Goal: Task Accomplishment & Management: Manage account settings

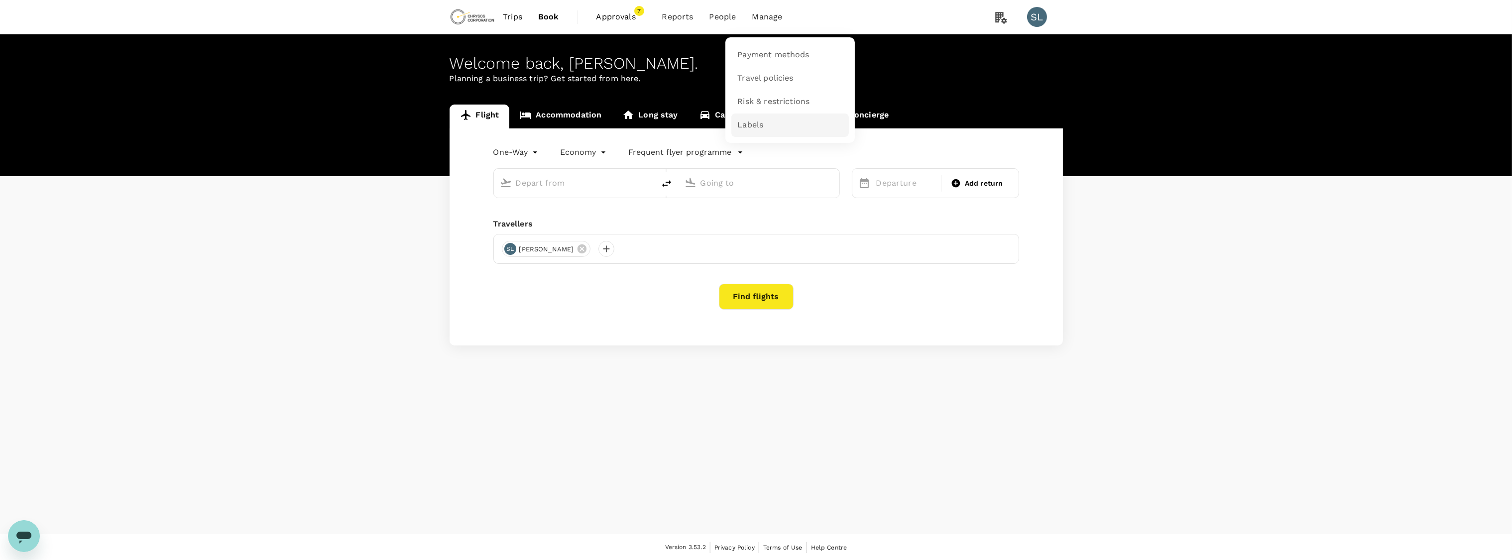
click at [748, 125] on span "Labels" at bounding box center [750, 124] width 26 height 11
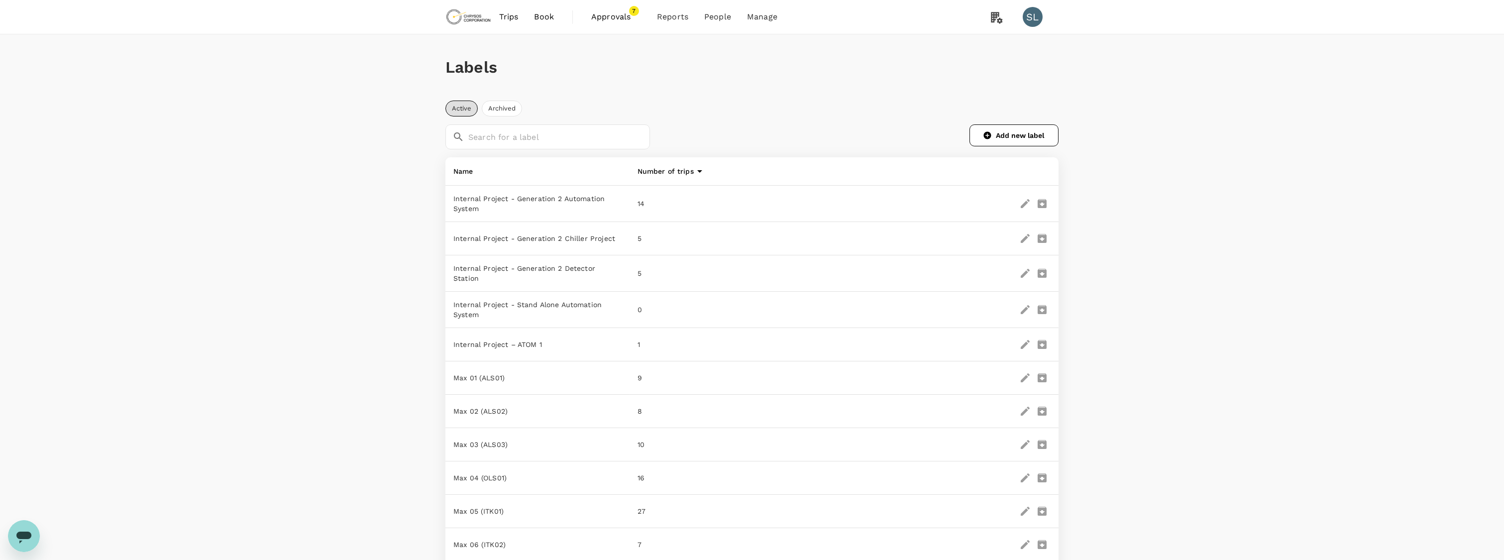
click at [1023, 203] on icon "edit" at bounding box center [1025, 204] width 12 height 12
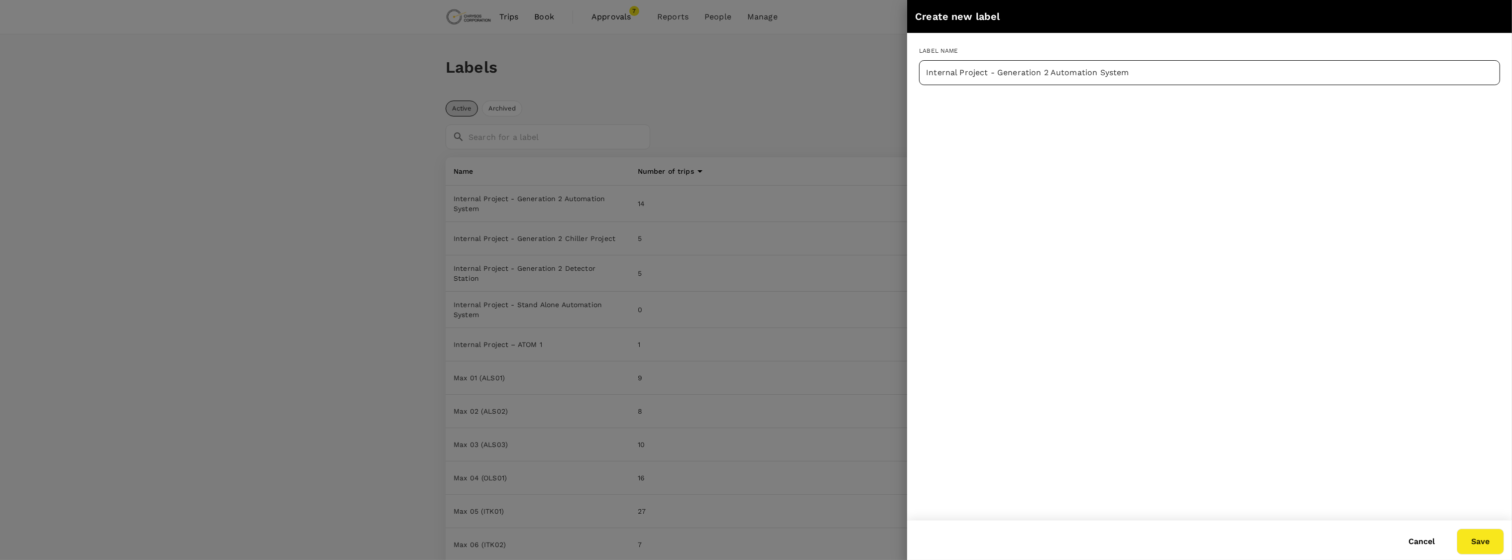
drag, startPoint x: 1067, startPoint y: 55, endPoint x: 1067, endPoint y: 62, distance: 6.5
click at [1067, 56] on div "Label name Internal Project - Generation 2 Automation System ​" at bounding box center [1209, 65] width 581 height 40
drag, startPoint x: 1066, startPoint y: 69, endPoint x: 1100, endPoint y: 76, distance: 34.7
click at [1066, 70] on input "Internal Project - Generation 2 Automation System" at bounding box center [1209, 72] width 581 height 25
drag, startPoint x: 1149, startPoint y: 70, endPoint x: 825, endPoint y: 71, distance: 324.0
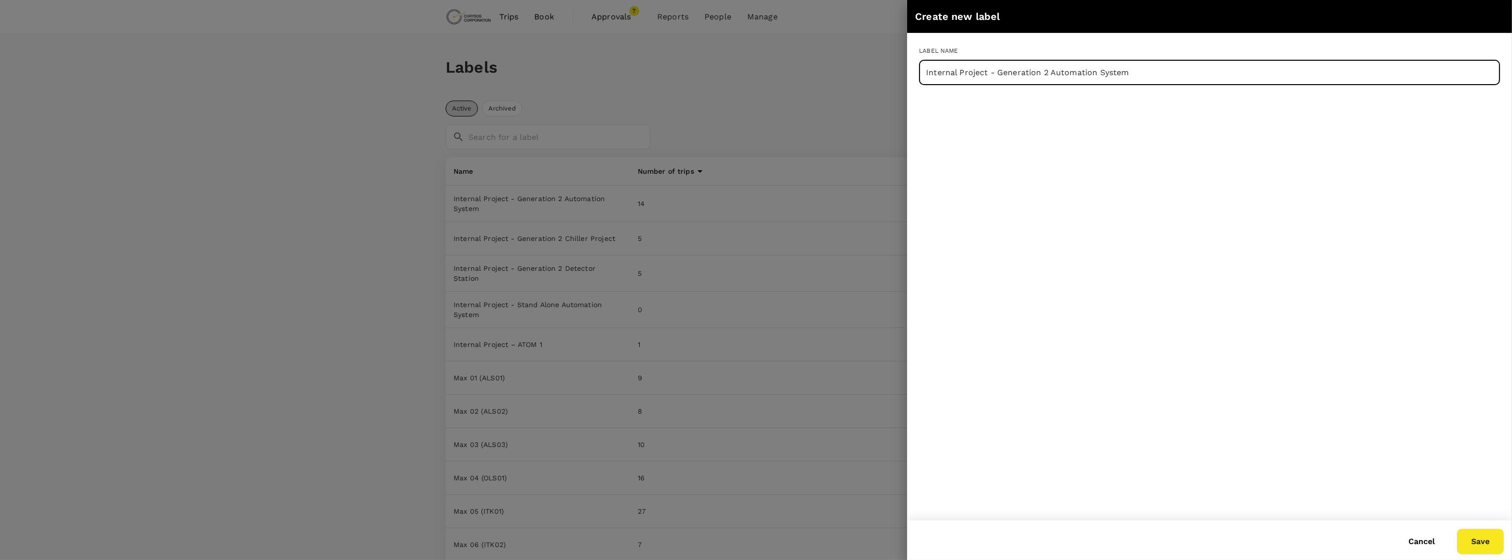
click at [824, 68] on div "Create new label Label name Internal Project - Generation 2 Automation System ​…" at bounding box center [756, 280] width 1512 height 560
click at [778, 113] on div at bounding box center [756, 280] width 1512 height 560
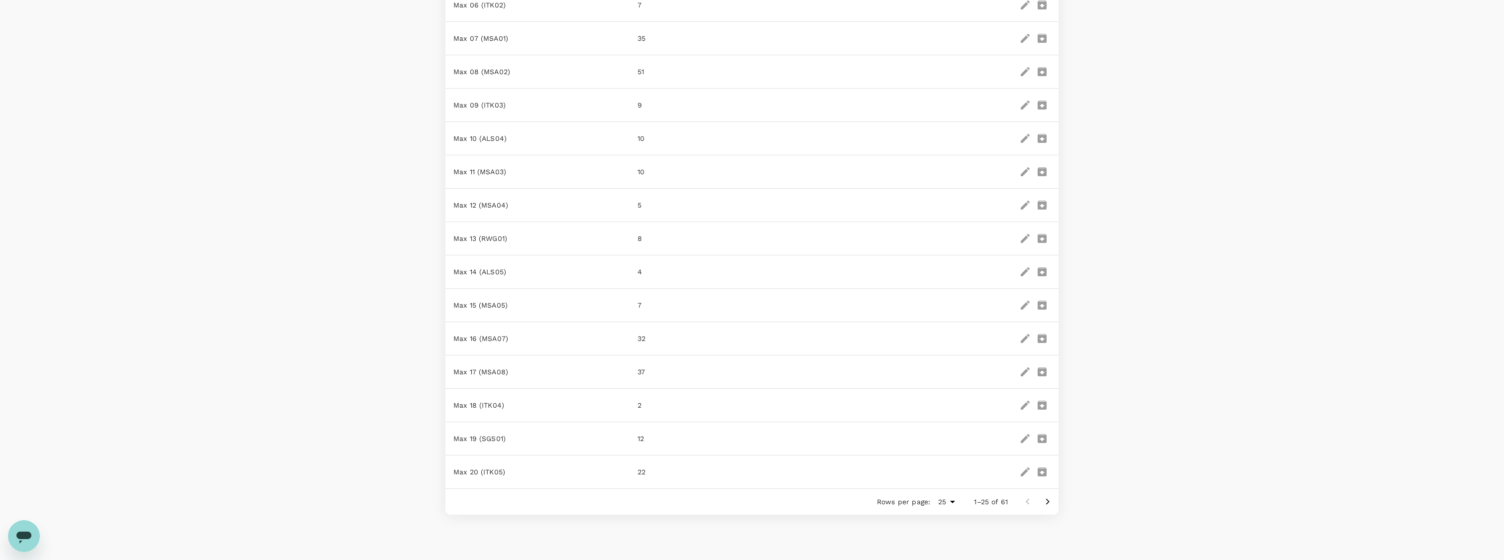
scroll to position [579, 0]
click at [1045, 459] on icon "Go to next page" at bounding box center [1048, 462] width 12 height 12
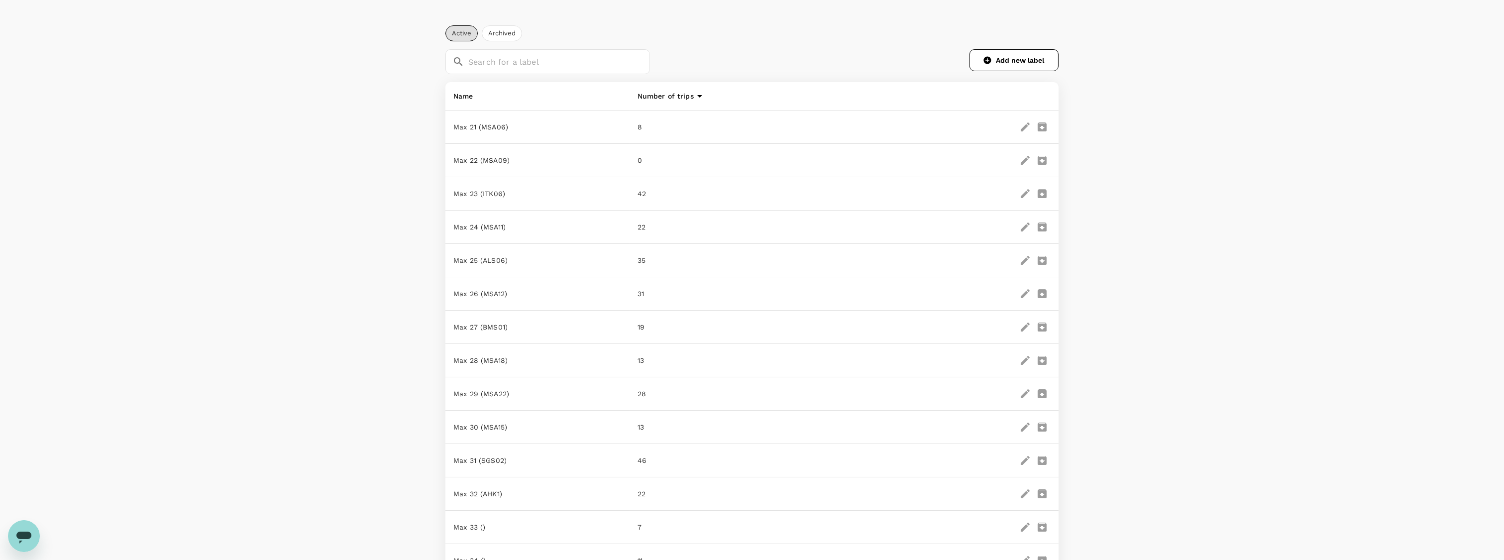
scroll to position [0, 0]
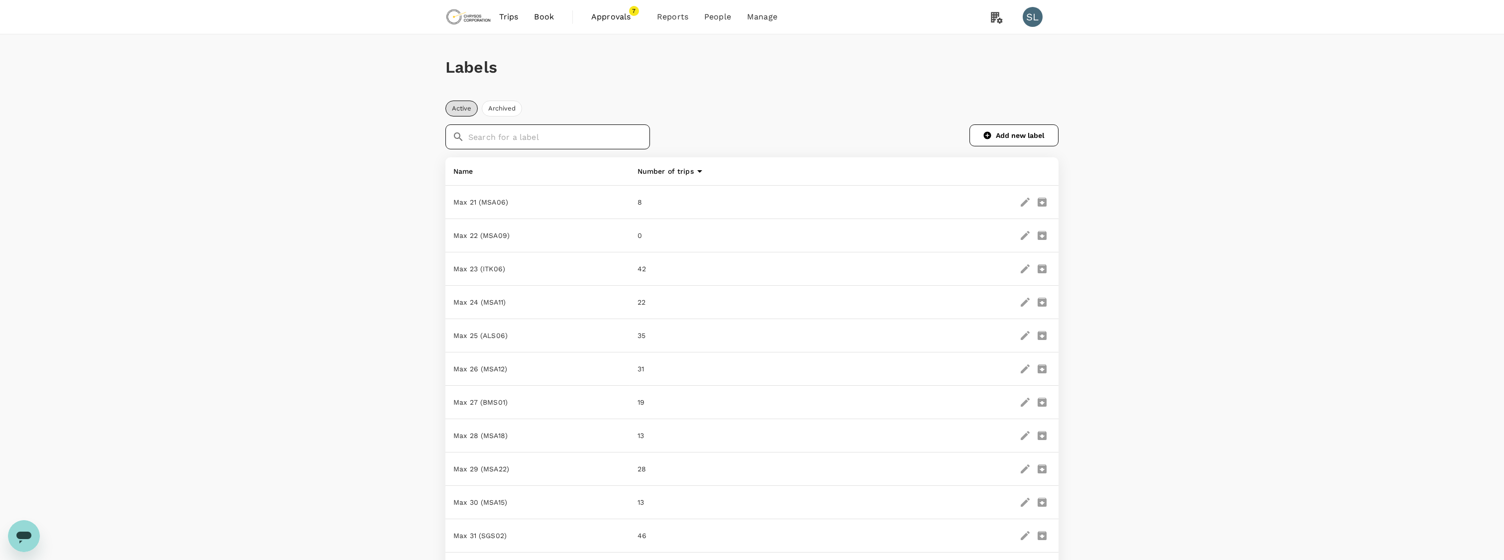
click at [516, 138] on input "text" at bounding box center [559, 136] width 182 height 25
type input "21"
drag, startPoint x: 879, startPoint y: 134, endPoint x: 735, endPoint y: 124, distance: 143.7
click at [879, 134] on div "​ 21 ​ Add new label" at bounding box center [751, 136] width 613 height 25
click at [553, 130] on input "21" at bounding box center [559, 136] width 182 height 25
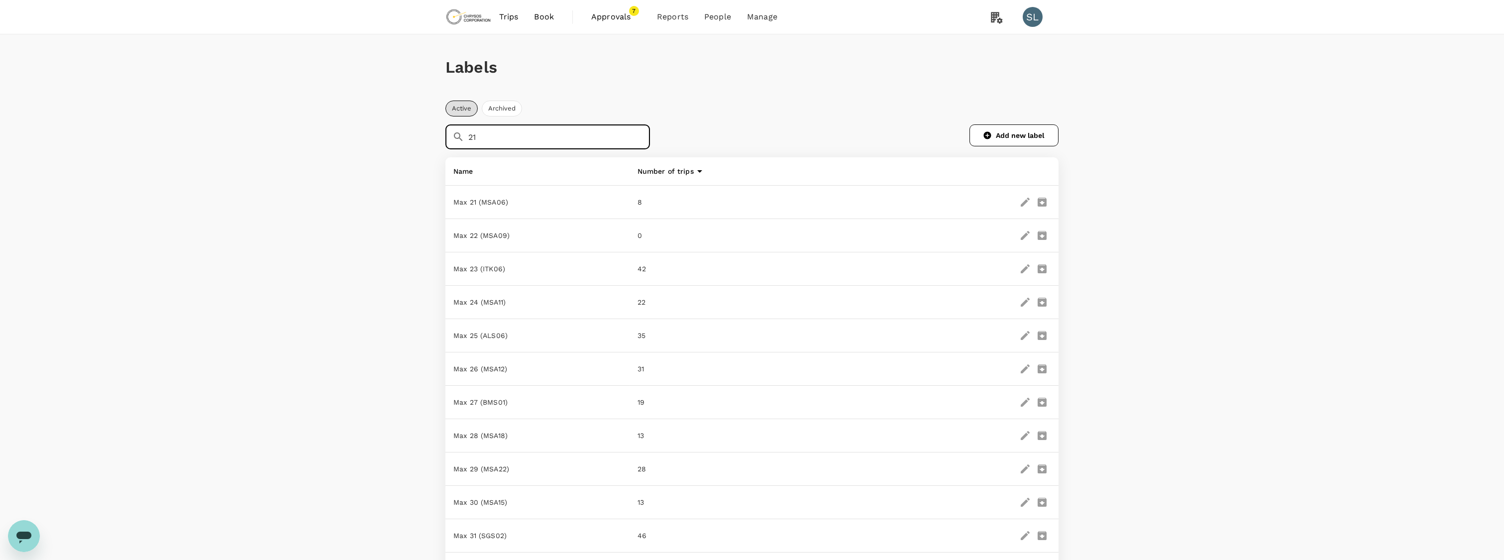
click at [454, 136] on icon at bounding box center [458, 136] width 8 height 8
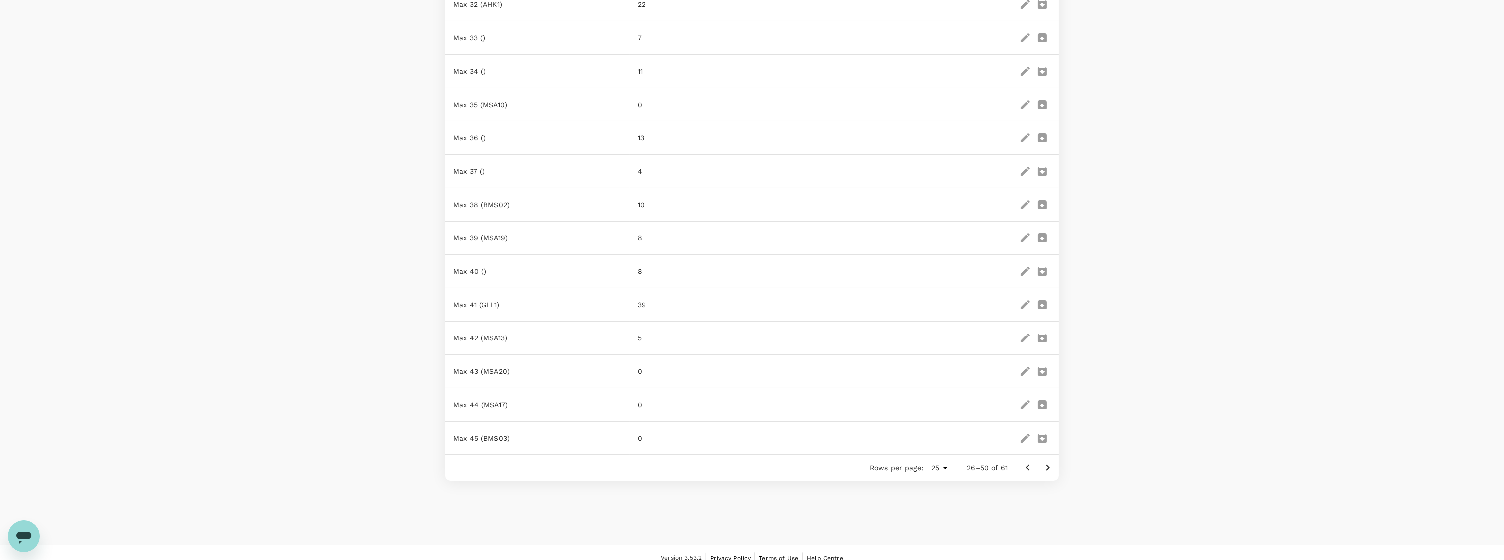
scroll to position [573, 0]
click at [1049, 457] on icon "Go to next page" at bounding box center [1048, 459] width 12 height 12
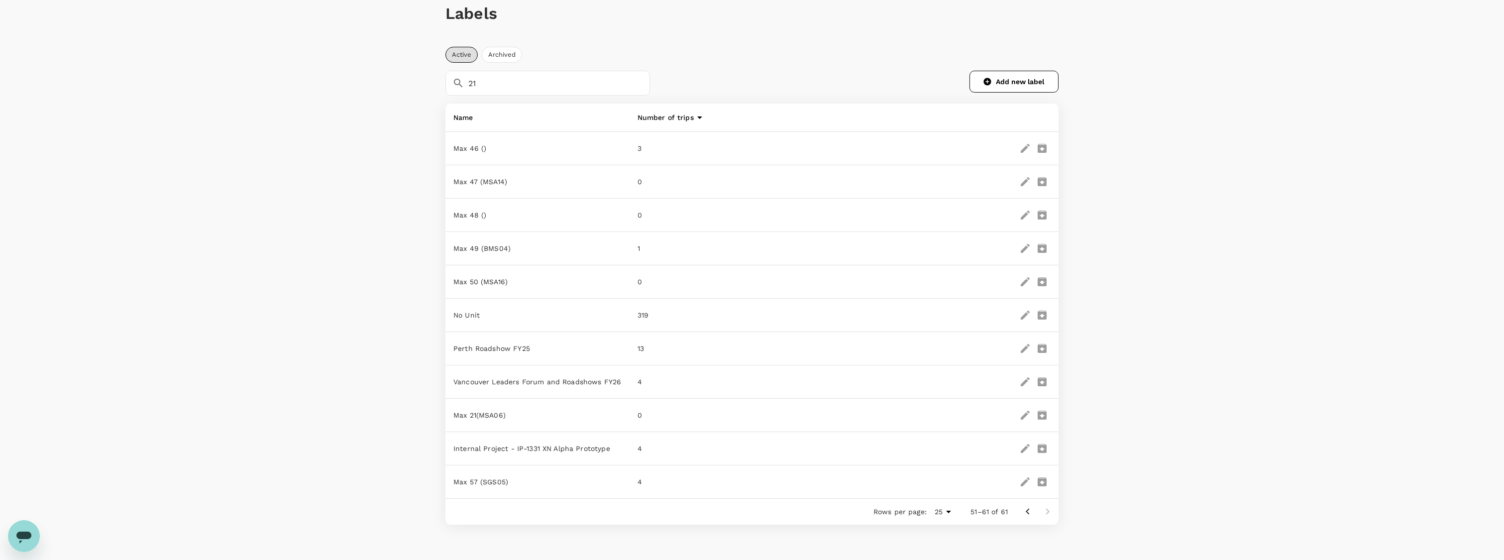
scroll to position [0, 0]
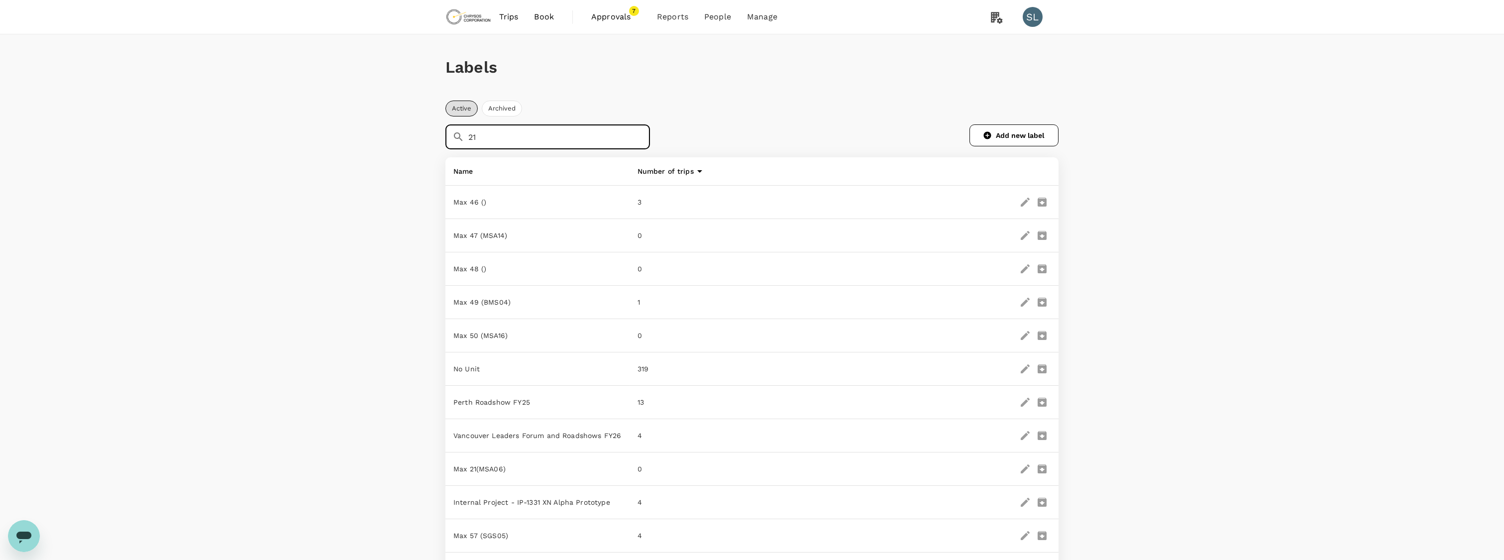
drag, startPoint x: 491, startPoint y: 139, endPoint x: 417, endPoint y: 136, distance: 73.7
click at [419, 135] on div "Labels Active Archived ​ 21 ​ Add new label Name Number of trips Max 46 () 3 Ma…" at bounding box center [752, 306] width 1504 height 544
click at [407, 122] on div "Labels Active Archived ​ ​ Add new label Name Number of trips Max 46 () 3 Max 4…" at bounding box center [752, 306] width 1504 height 544
click at [689, 151] on div "​ ​ Add new label" at bounding box center [751, 136] width 613 height 41
click at [460, 134] on icon at bounding box center [458, 137] width 12 height 12
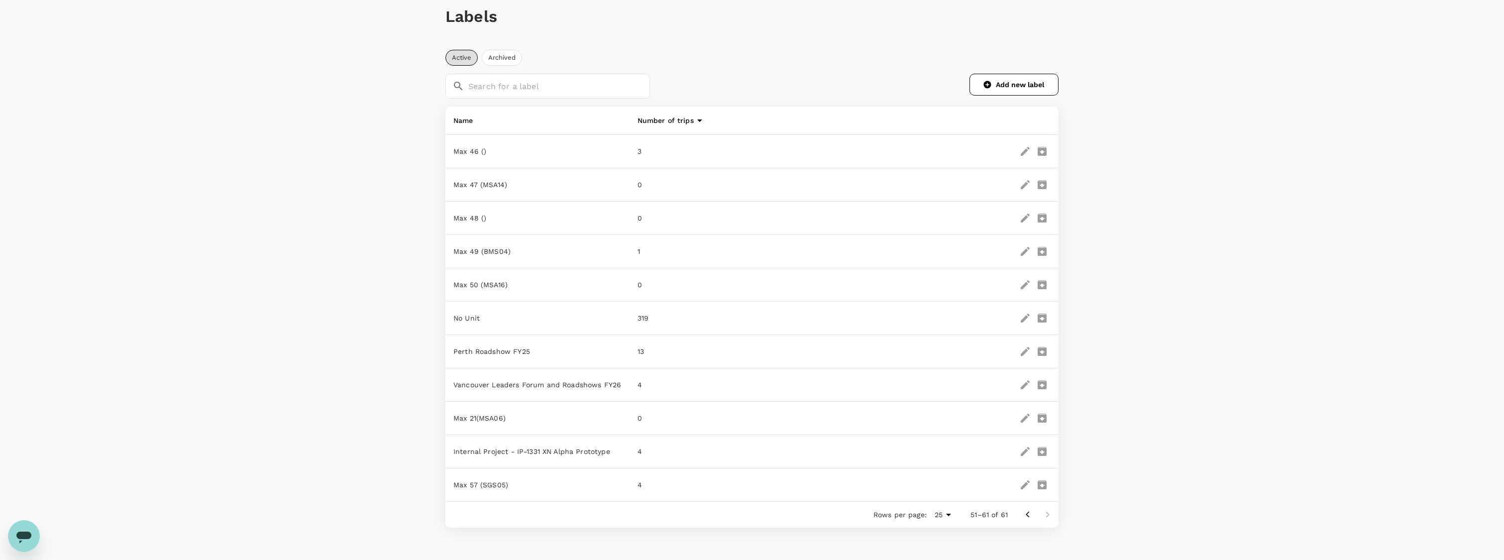
scroll to position [107, 0]
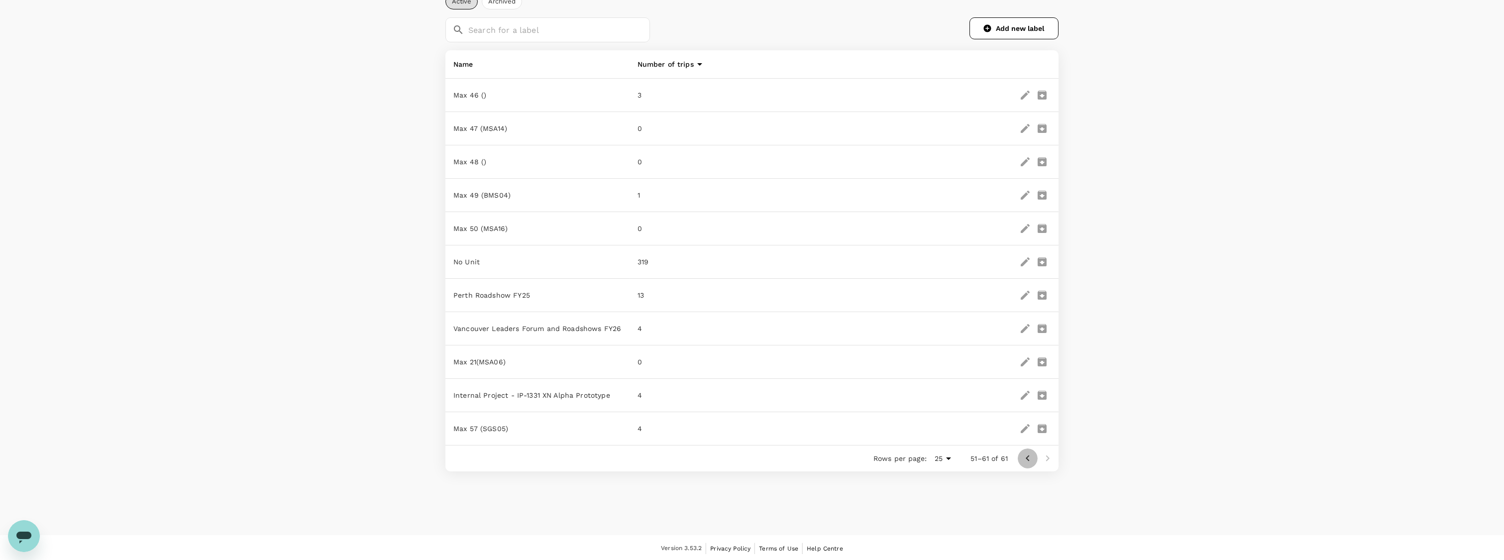
click at [1028, 456] on icon "Go to previous page" at bounding box center [1028, 458] width 12 height 12
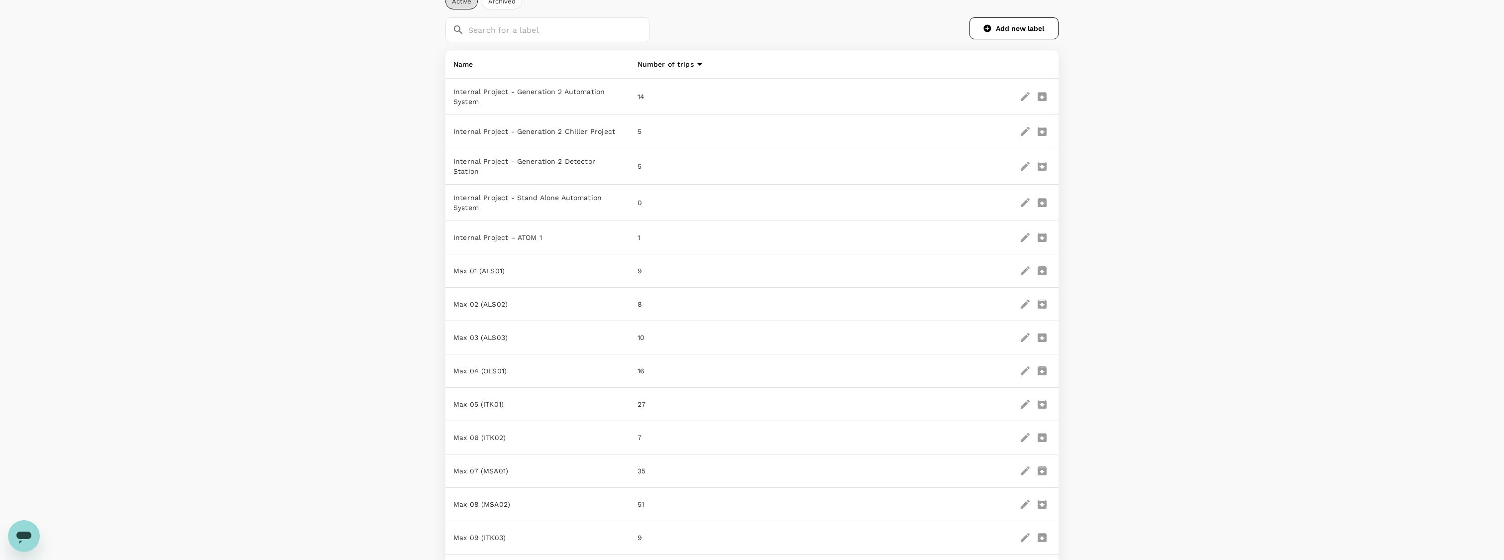
click at [1028, 456] on td at bounding box center [978, 470] width 159 height 33
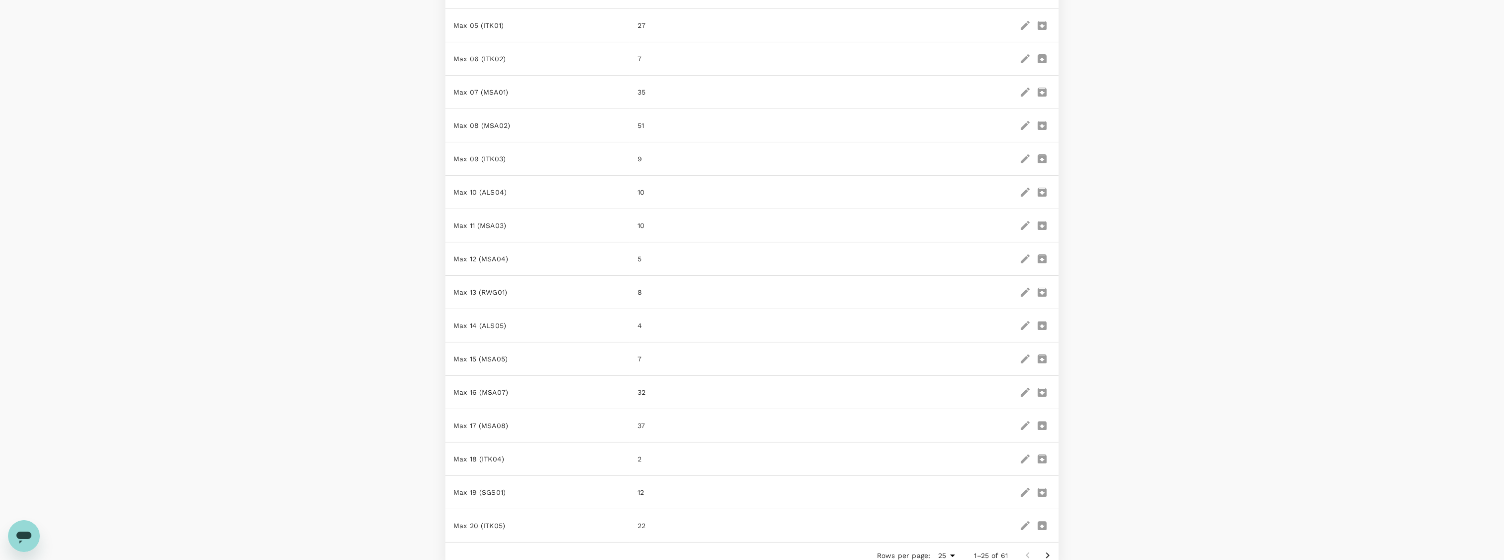
scroll to position [579, 0]
click at [1045, 457] on icon "Go to next page" at bounding box center [1048, 462] width 12 height 12
click at [1052, 457] on icon "Go to next page" at bounding box center [1048, 459] width 12 height 12
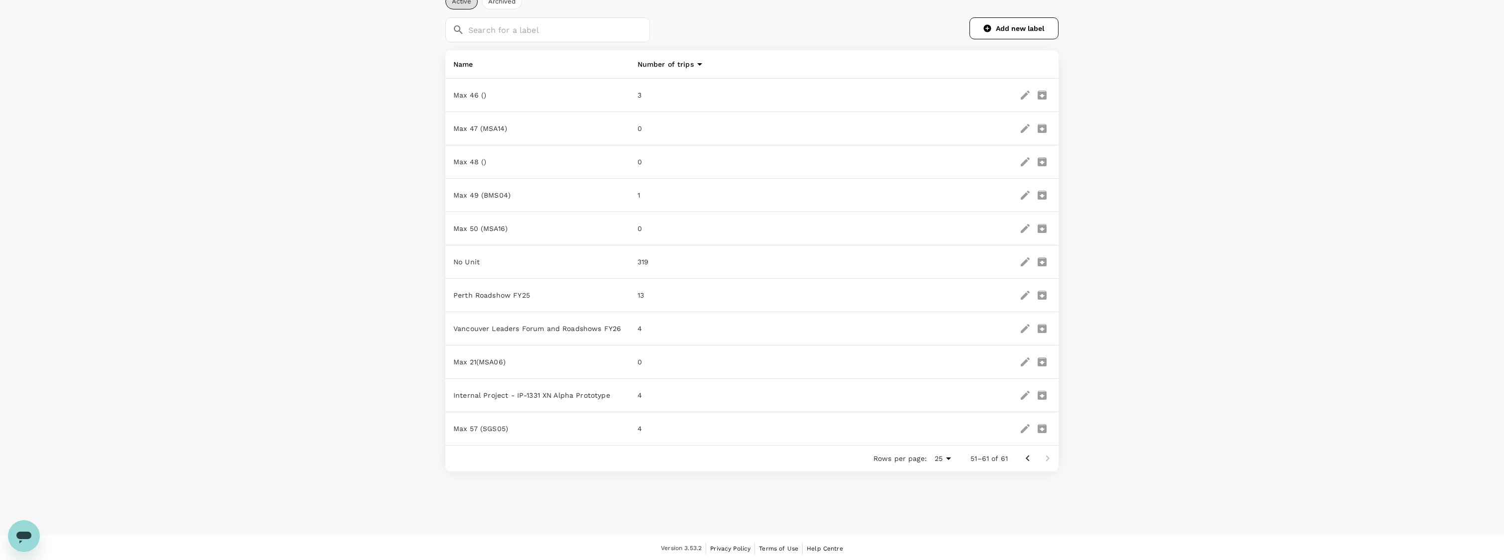
click at [1023, 361] on icon "edit" at bounding box center [1025, 361] width 9 height 9
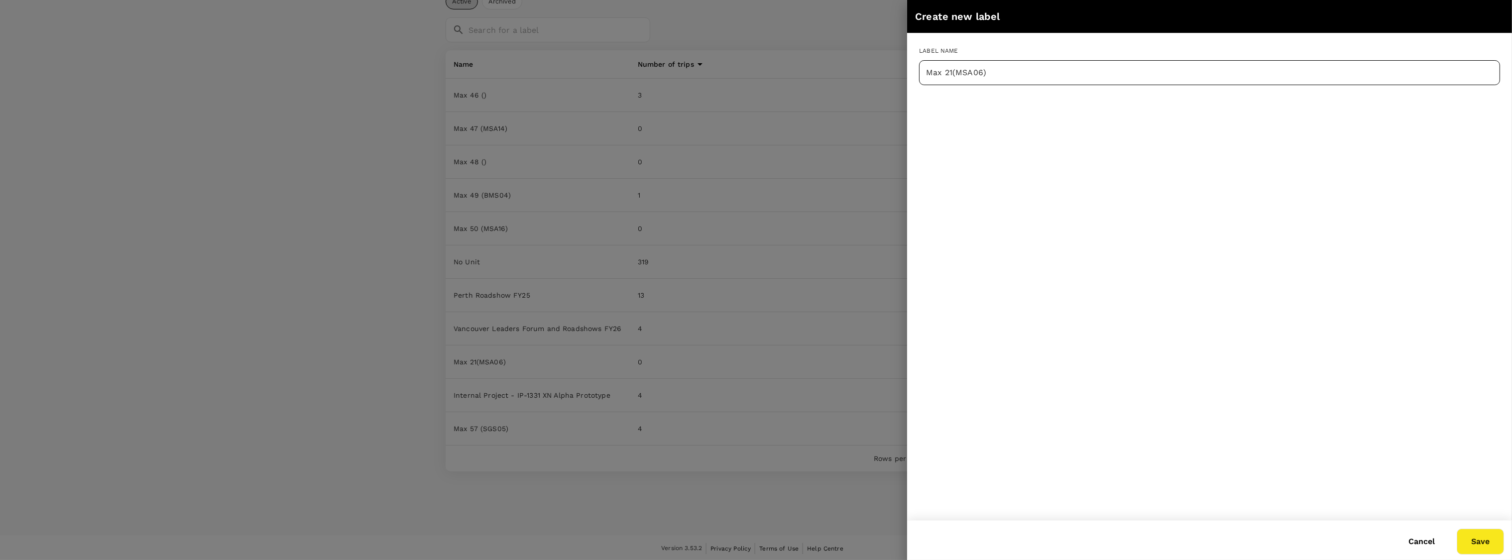
click at [925, 71] on input "Max 21(MSA06)" at bounding box center [1209, 72] width 581 height 25
click at [1435, 538] on button "Cancel" at bounding box center [1421, 541] width 54 height 25
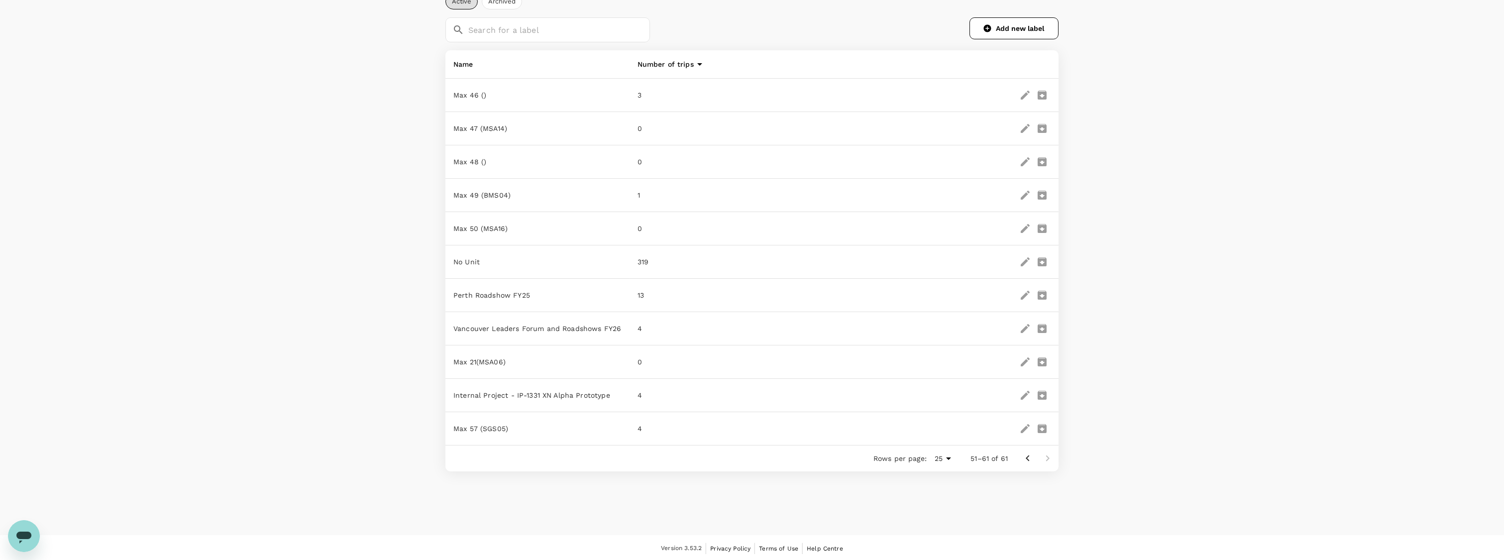
click at [1040, 357] on icon "delete" at bounding box center [1042, 361] width 9 height 9
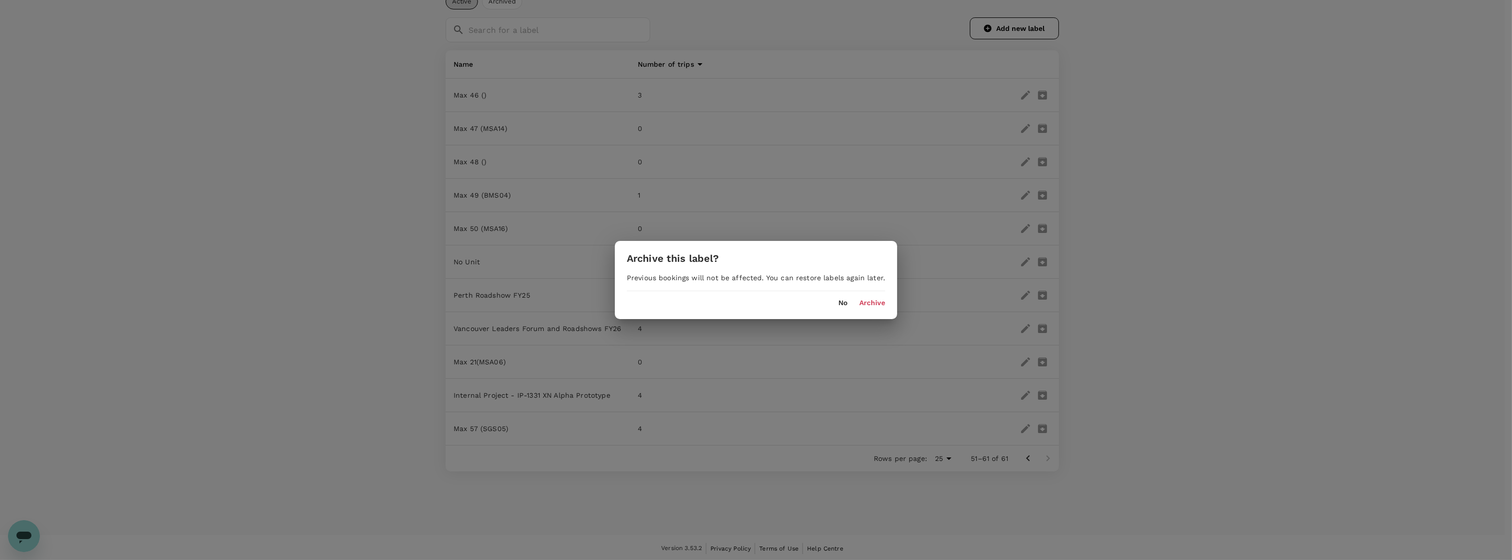
click at [867, 304] on button "Archive" at bounding box center [872, 303] width 26 height 8
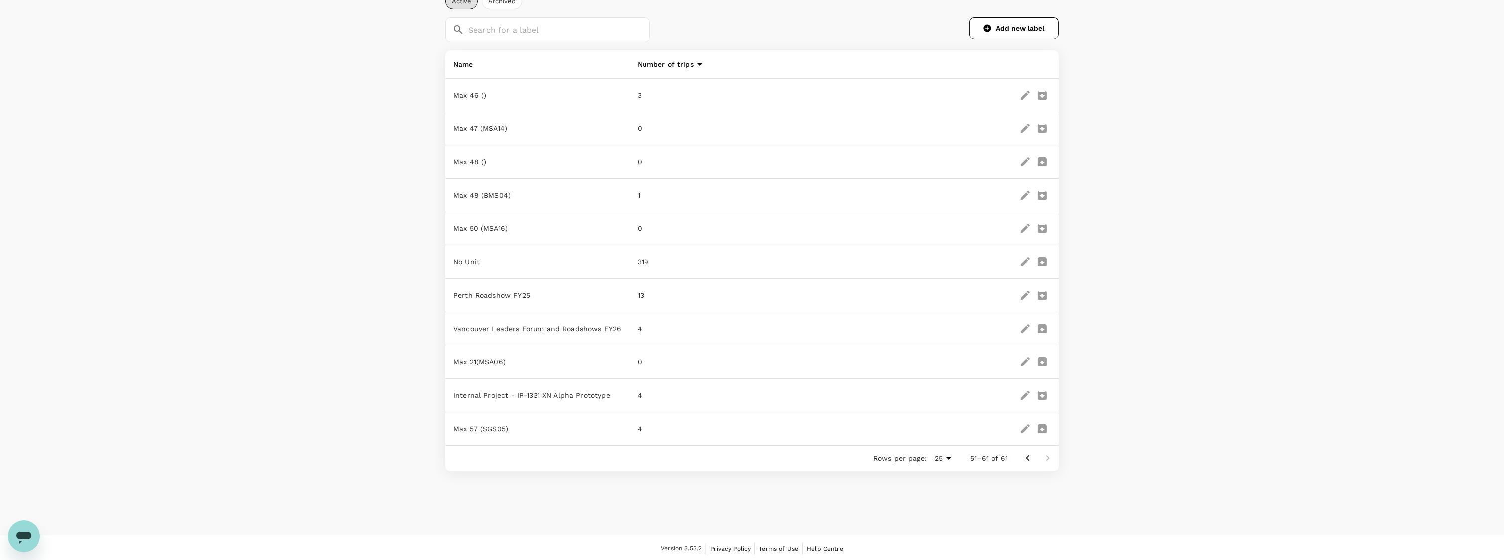
scroll to position [74, 0]
click at [245, 382] on div "Labels Active Archived ​ ​ Add new label Name Number of trips Max 46 () 3 Max 4…" at bounding box center [752, 216] width 1504 height 511
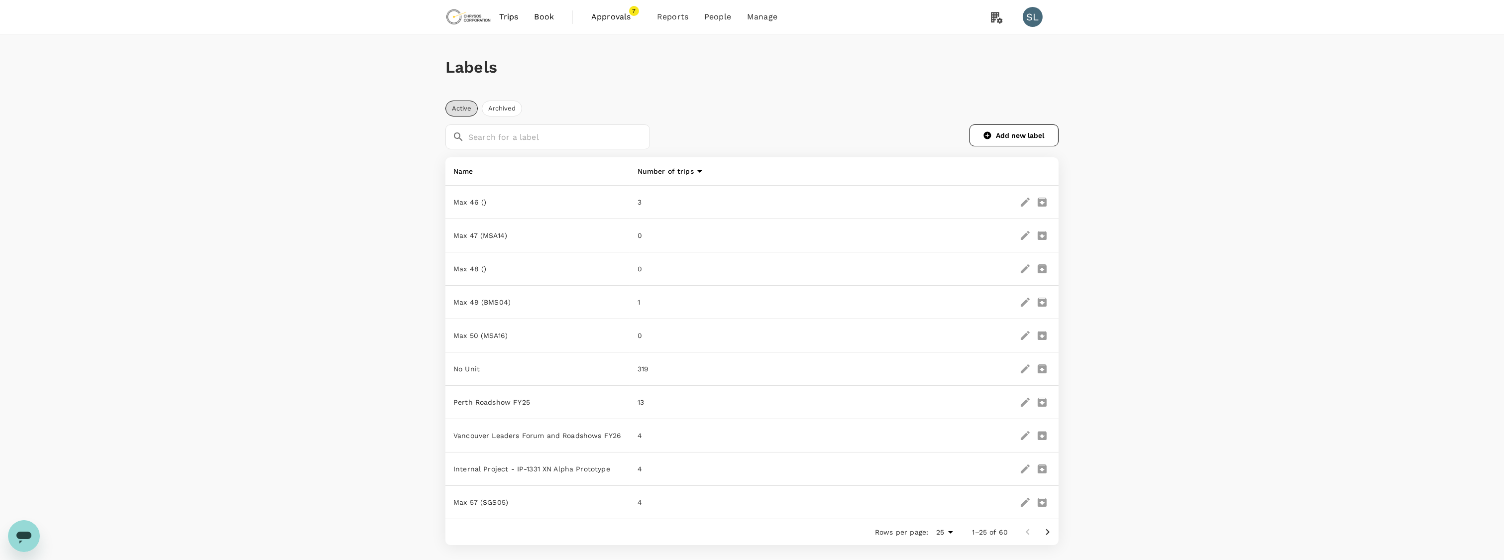
scroll to position [0, 0]
click at [365, 161] on div "Labels Active Archived ​ ​ Add new label Name Number of trips Max 46 () 3 Max 4…" at bounding box center [752, 289] width 1504 height 511
click at [466, 202] on p "Max 46 ()" at bounding box center [537, 202] width 168 height 10
click at [1201, 193] on div "Labels Active Archived ​ ​ Add new label Name Number of trips Max 46 () 3 Max 4…" at bounding box center [752, 289] width 1504 height 511
